Goal: Communication & Community: Answer question/provide support

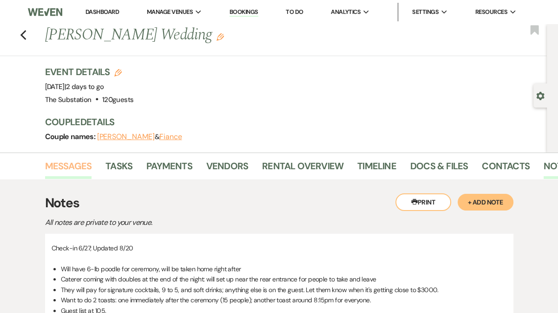
click at [76, 168] on link "Messages" at bounding box center [68, 169] width 47 height 20
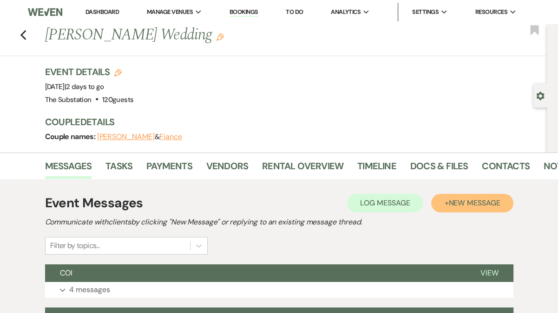
click at [475, 200] on span "New Message" at bounding box center [474, 203] width 52 height 10
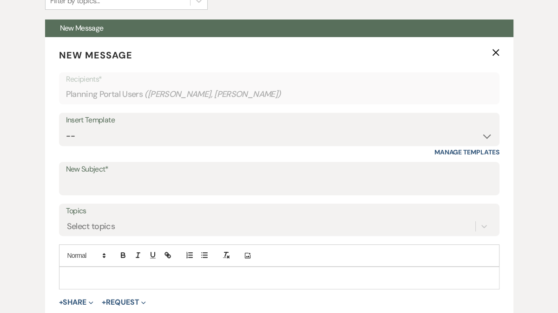
scroll to position [277, 0]
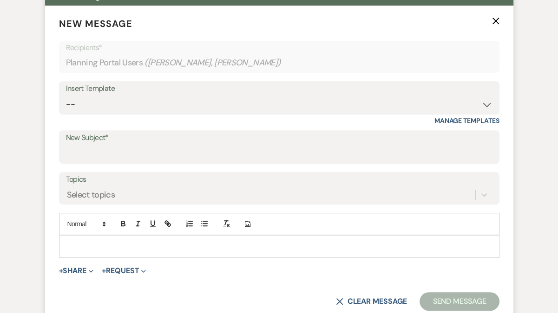
click at [151, 251] on p at bounding box center [278, 246] width 425 height 10
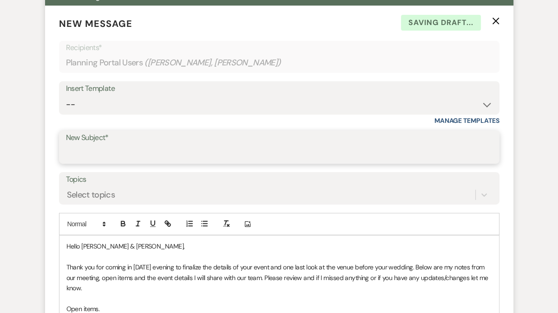
click at [120, 147] on input "New Subject*" at bounding box center [279, 154] width 426 height 18
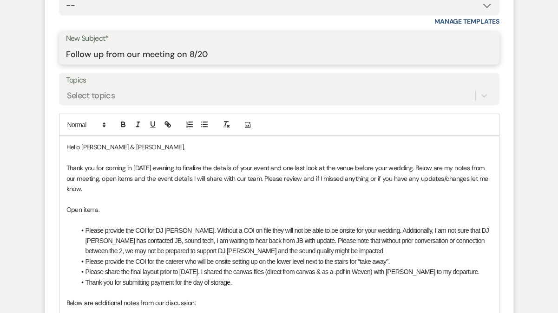
scroll to position [377, 0]
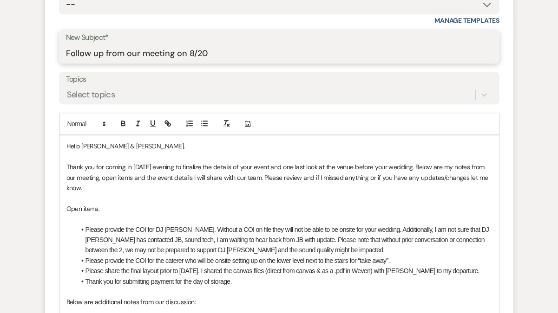
type input "Follow up from our meeting on 8/20"
click at [135, 167] on p "Thank you for coming in [DATE] evening to finalize the details of your event an…" at bounding box center [278, 177] width 425 height 31
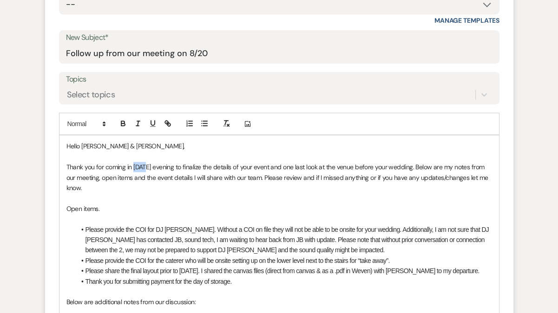
click at [135, 167] on p "Thank you for coming in [DATE] evening to finalize the details of your event an…" at bounding box center [278, 177] width 425 height 31
click at [167, 168] on p "Thank you for coming in [DATE] evening to finalize the details of your event an…" at bounding box center [278, 177] width 425 height 31
click at [313, 167] on p "Thank you for coming in [DATE] evening to finalize the details of your event an…" at bounding box center [278, 177] width 425 height 31
click at [306, 179] on p "Thank you for coming in [DATE] evening to finalize the details of your event an…" at bounding box center [278, 177] width 425 height 31
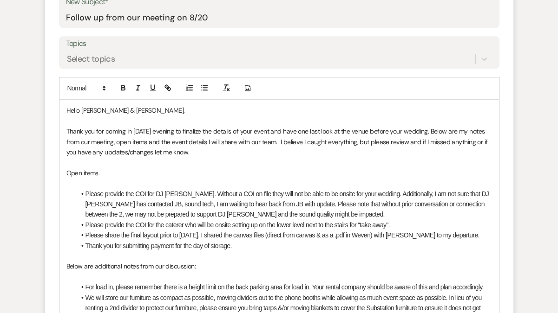
scroll to position [413, 0]
click at [115, 164] on p at bounding box center [278, 162] width 425 height 10
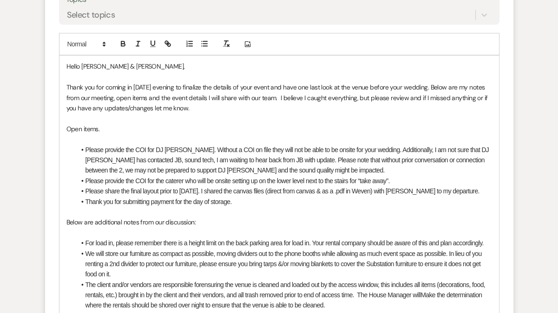
scroll to position [463, 0]
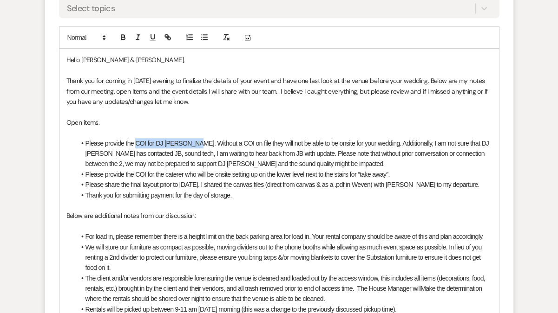
drag, startPoint x: 135, startPoint y: 143, endPoint x: 194, endPoint y: 143, distance: 59.0
click at [194, 143] on li "Please provide the COI for DJ [PERSON_NAME]. Without a COI on file they will no…" at bounding box center [284, 153] width 416 height 31
click at [219, 151] on li "Please provide the COI for DJ [PERSON_NAME] . Without a COI on file they will n…" at bounding box center [284, 153] width 416 height 31
drag, startPoint x: 136, startPoint y: 174, endPoint x: 185, endPoint y: 174, distance: 49.2
click at [185, 174] on li "Please provide the COI for the caterer who will be onsite setting up on the low…" at bounding box center [284, 174] width 416 height 10
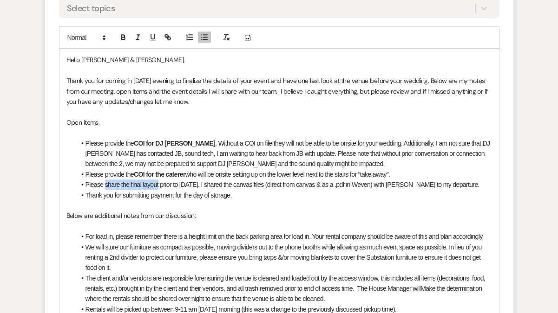
drag, startPoint x: 105, startPoint y: 186, endPoint x: 157, endPoint y: 189, distance: 51.6
click at [157, 189] on li "Please share the final layout prior to [DATE]. I shared the canvas files (direc…" at bounding box center [284, 185] width 416 height 10
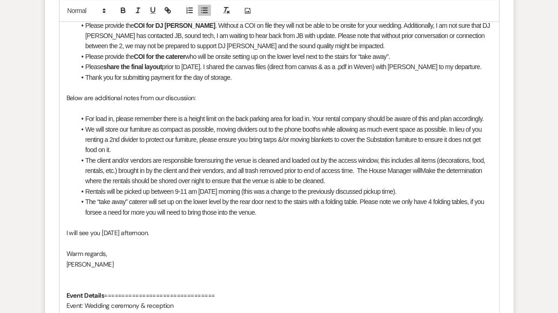
scroll to position [637, 0]
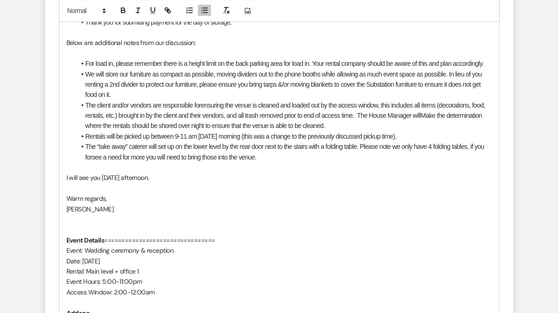
click at [91, 156] on li "The “take away” caterer will set up on the lower level by the rear door next to…" at bounding box center [284, 152] width 416 height 21
click at [114, 169] on p at bounding box center [278, 168] width 425 height 10
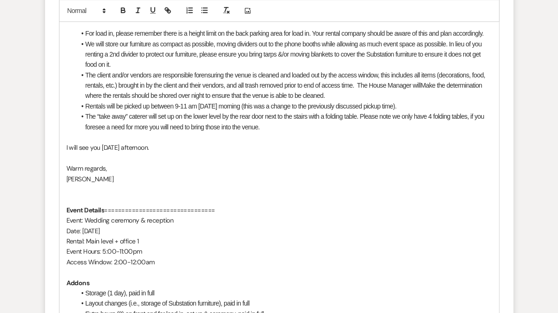
scroll to position [670, 0]
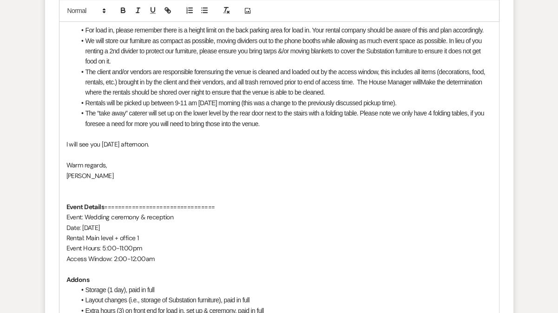
click at [116, 196] on p at bounding box center [278, 196] width 425 height 10
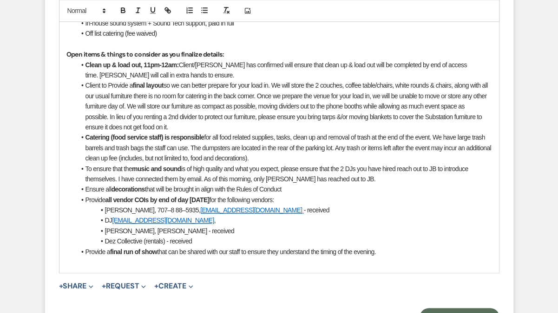
scroll to position [969, 0]
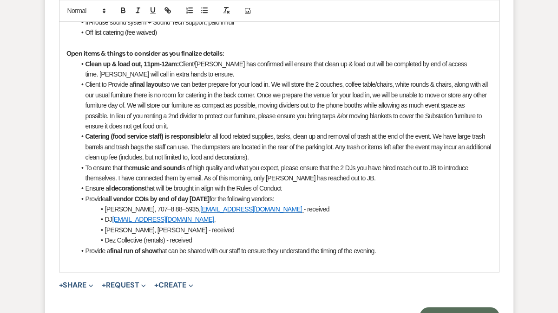
click at [164, 138] on strong "Catering (food service staff) is responsible" at bounding box center [144, 136] width 119 height 7
click at [255, 137] on span "for all food related supplies, tasks, clean up and removal of trash at the end …" at bounding box center [288, 147] width 407 height 28
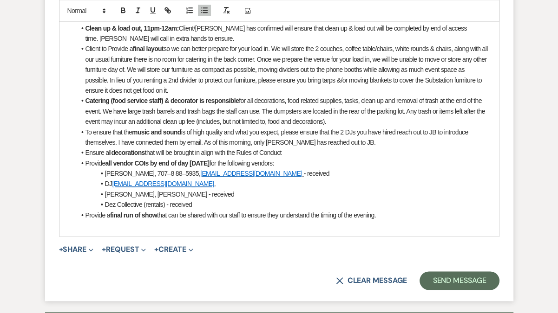
scroll to position [1008, 0]
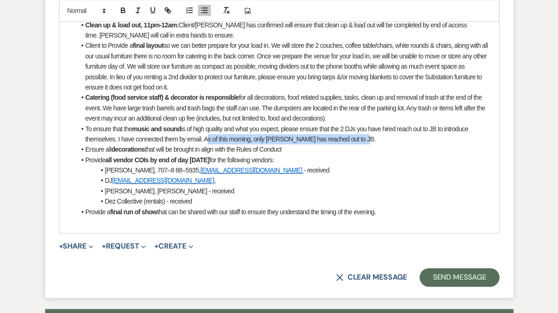
drag, startPoint x: 205, startPoint y: 138, endPoint x: 378, endPoint y: 138, distance: 173.7
click at [378, 138] on li "To ensure that the music and sound is of high quality and what you expect, plea…" at bounding box center [284, 134] width 416 height 21
click at [195, 144] on li "Ensure all decorations that will be brought in align with the Rules of Conduct" at bounding box center [284, 149] width 416 height 10
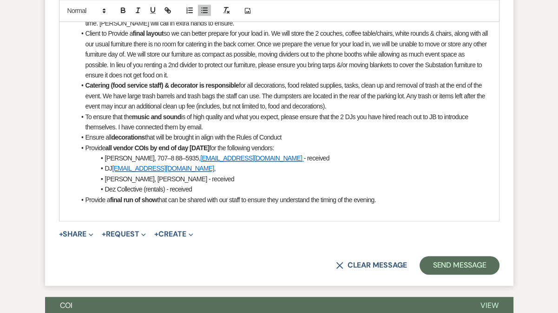
scroll to position [1024, 0]
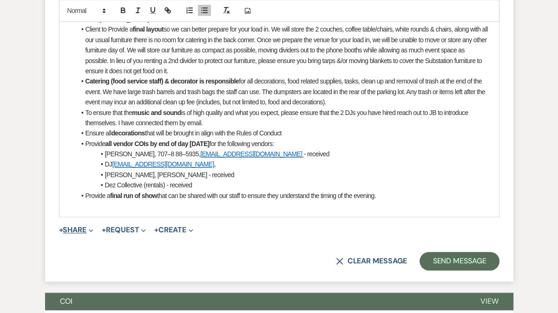
click at [75, 228] on button "+ Share Expand" at bounding box center [76, 230] width 35 height 7
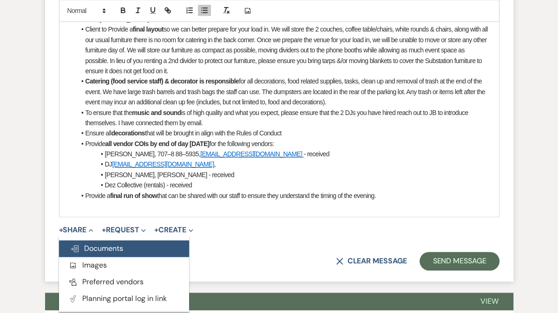
click at [117, 244] on span "Doc Upload Documents" at bounding box center [96, 249] width 53 height 10
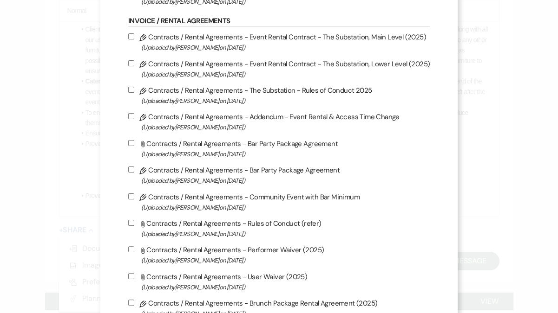
scroll to position [126, 0]
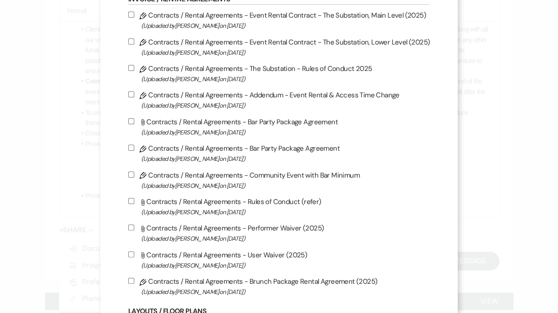
click at [169, 203] on label "Attach File Contracts / Rental Agreements - Rules of Conduct (refer) (Uploaded …" at bounding box center [278, 207] width 301 height 22
click at [134, 203] on input "Attach File Contracts / Rental Agreements - Rules of Conduct (refer) (Uploaded …" at bounding box center [131, 201] width 6 height 6
checkbox input "true"
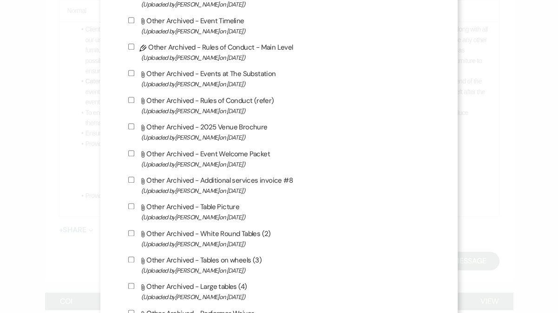
scroll to position [990, 0]
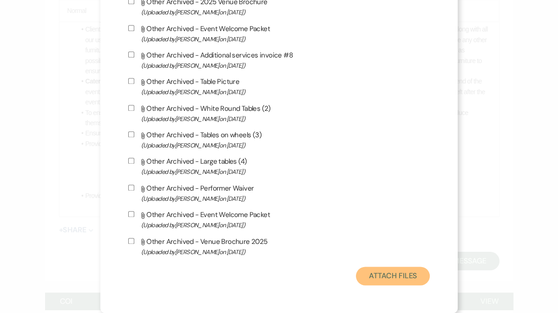
click at [372, 277] on button "Attach Files" at bounding box center [393, 276] width 74 height 19
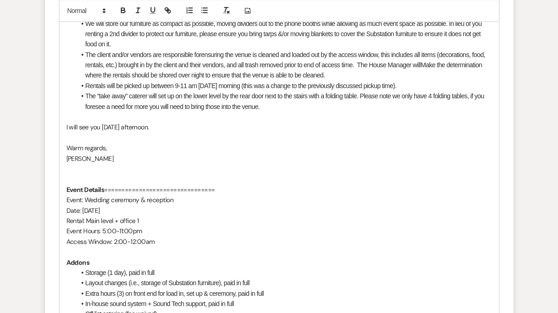
scroll to position [687, 0]
click at [284, 110] on li "The “take away” caterer will set up on the lower level by the rear door next to…" at bounding box center [284, 101] width 416 height 21
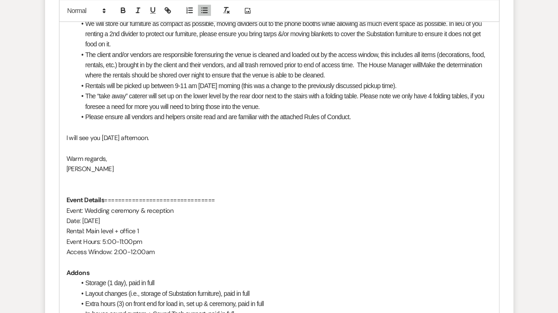
click at [136, 185] on p at bounding box center [278, 190] width 425 height 10
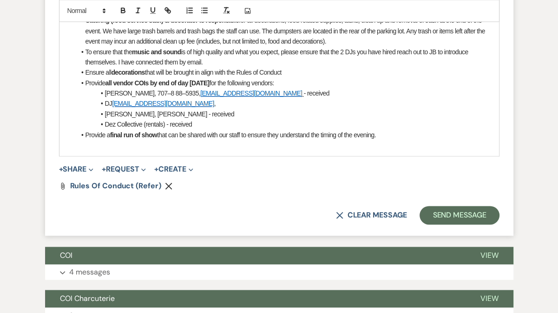
scroll to position [1085, 0]
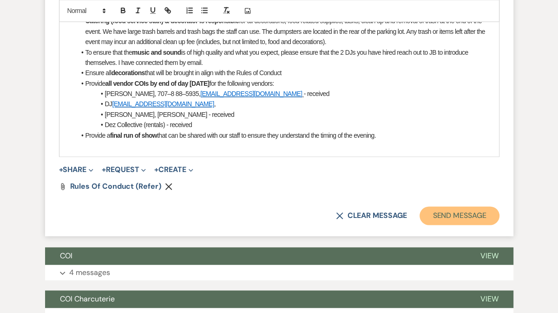
click at [461, 214] on button "Send Message" at bounding box center [458, 216] width 79 height 19
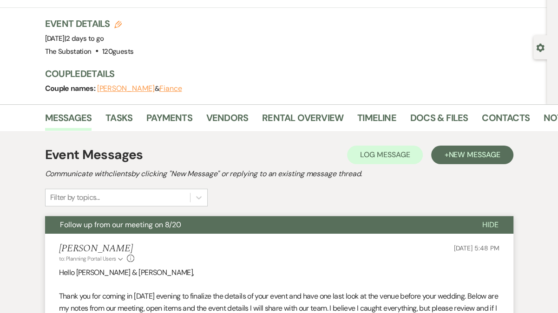
scroll to position [0, 0]
